Goal: Transaction & Acquisition: Purchase product/service

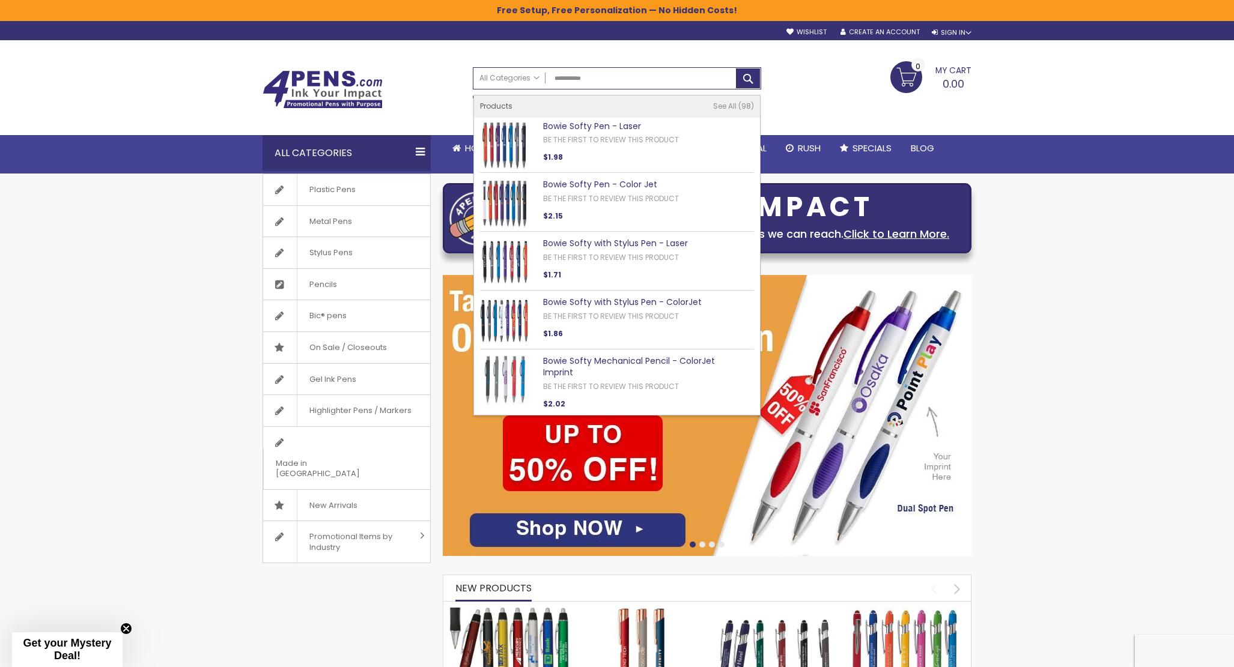
click at [498, 141] on img at bounding box center [504, 145] width 49 height 49
type input "**********"
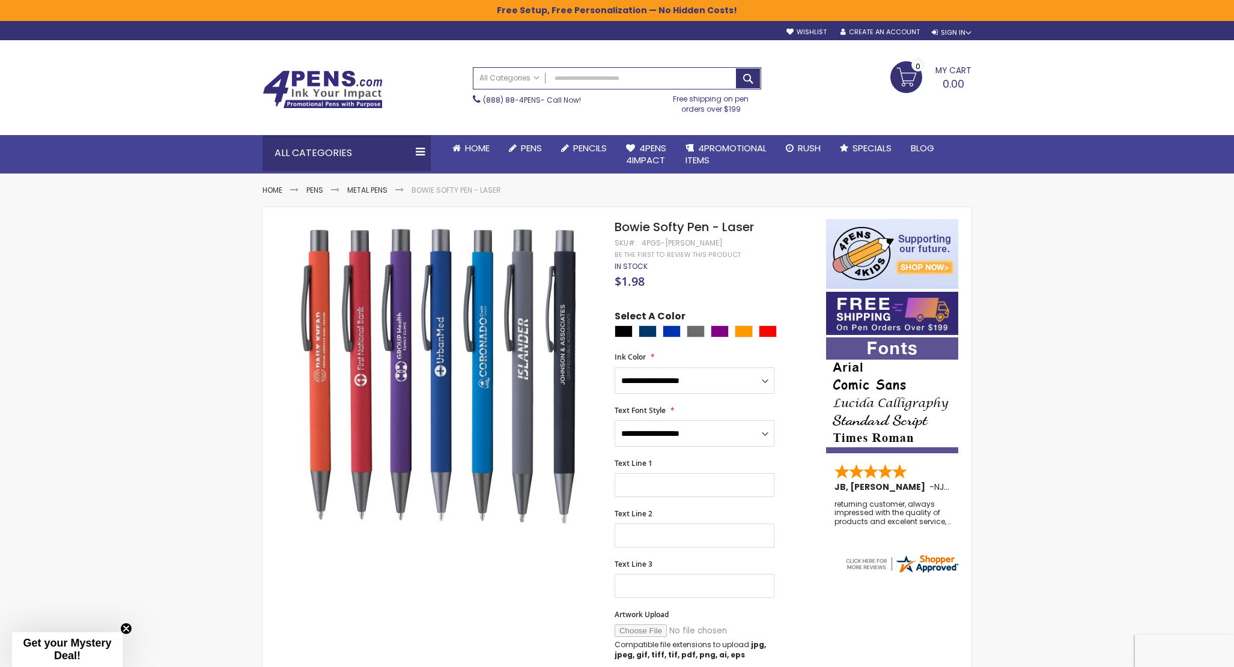
click at [330, 88] on img at bounding box center [322, 89] width 120 height 38
